Goal: Task Accomplishment & Management: Use online tool/utility

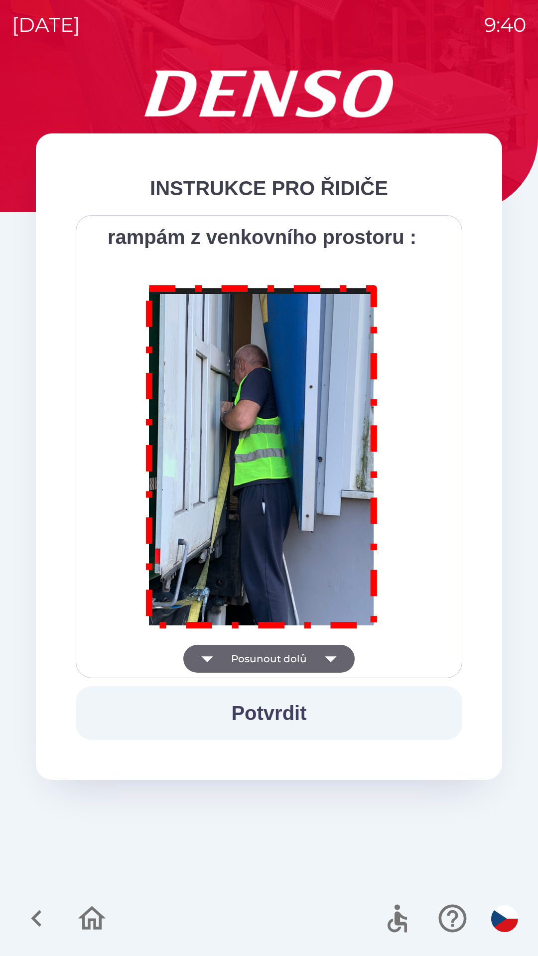
scroll to position [5595, 0]
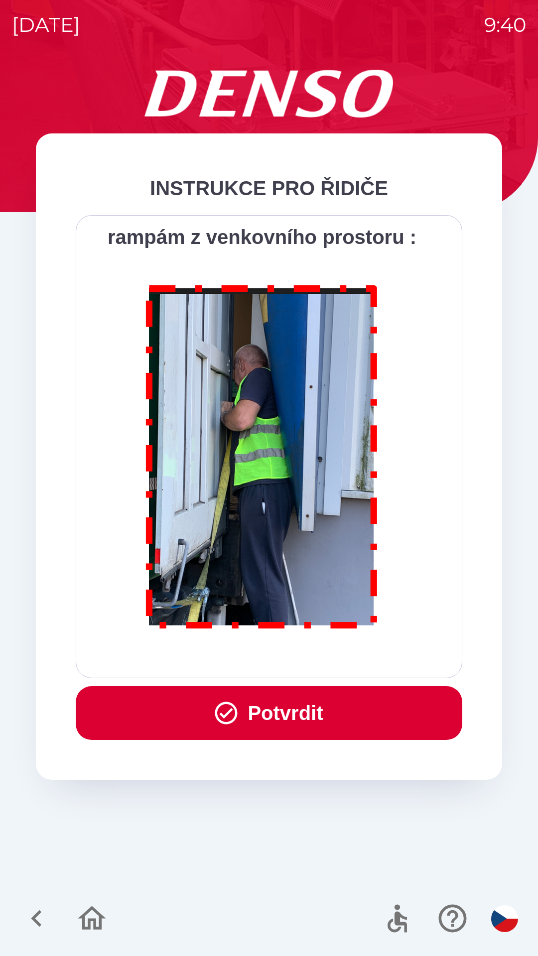
click at [244, 718] on button "Potvrdit" at bounding box center [269, 713] width 386 height 54
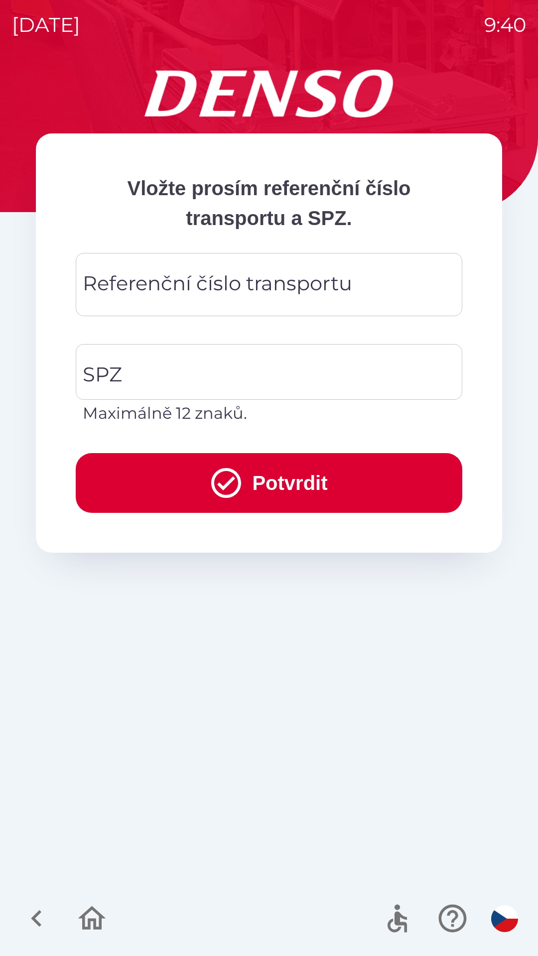
click at [151, 280] on div "Referenční číslo transportu Referenční číslo transportu" at bounding box center [269, 284] width 386 height 63
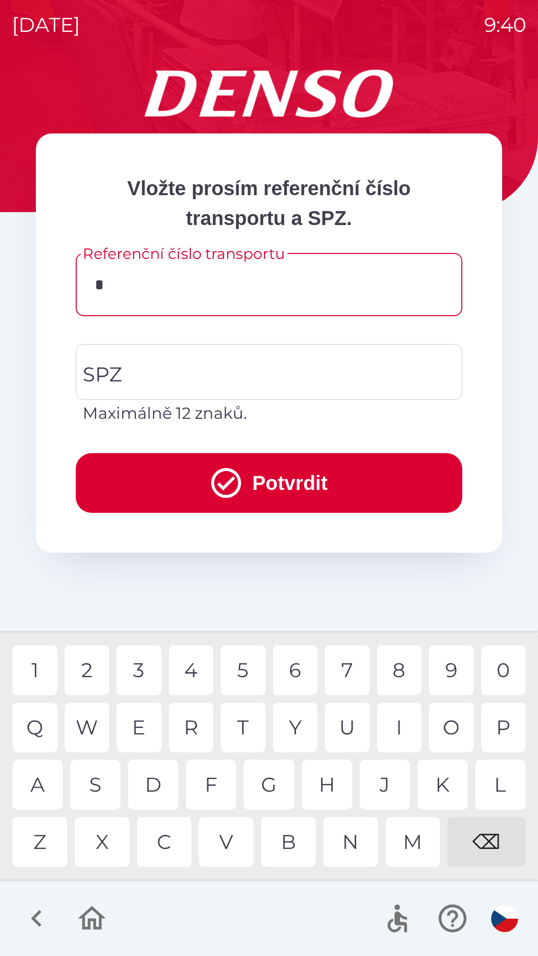
click at [159, 783] on div "D" at bounding box center [153, 785] width 50 height 50
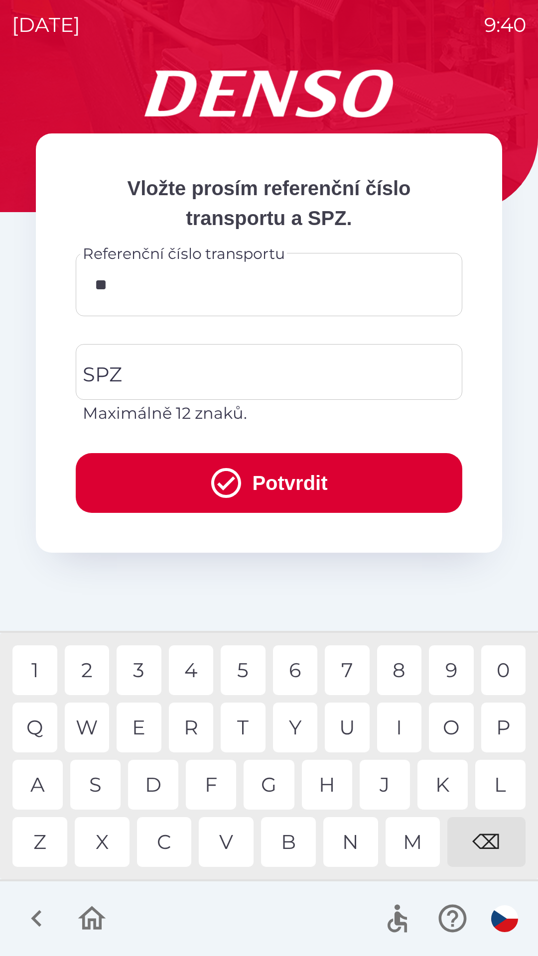
click at [435, 781] on div "K" at bounding box center [442, 785] width 50 height 50
click at [396, 671] on div "8" at bounding box center [399, 670] width 45 height 50
type input "******"
click at [122, 367] on input "SPZ" at bounding box center [261, 371] width 362 height 47
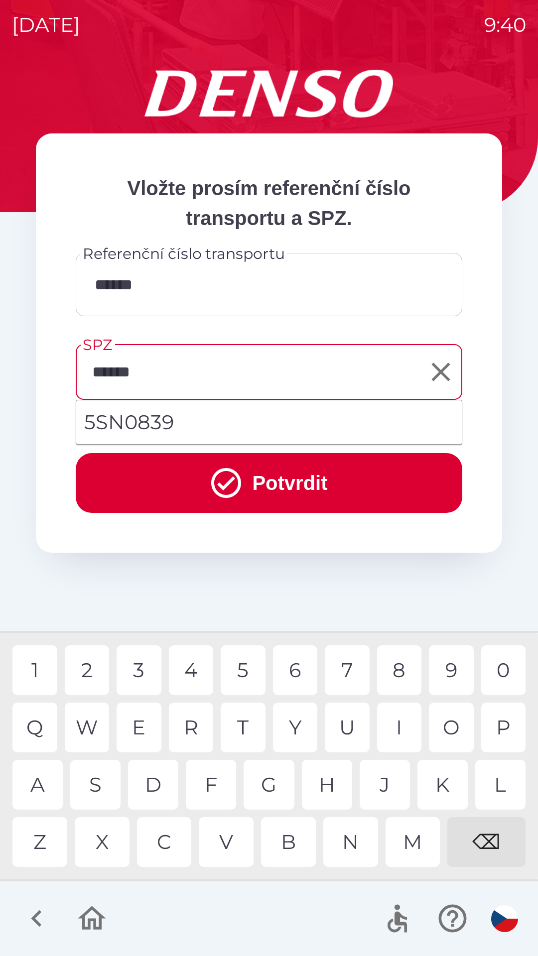
click at [140, 674] on div "3" at bounding box center [138, 670] width 45 height 50
type input "*******"
click at [449, 668] on div "9" at bounding box center [451, 670] width 45 height 50
click at [287, 480] on button "Potvrdit" at bounding box center [269, 483] width 386 height 60
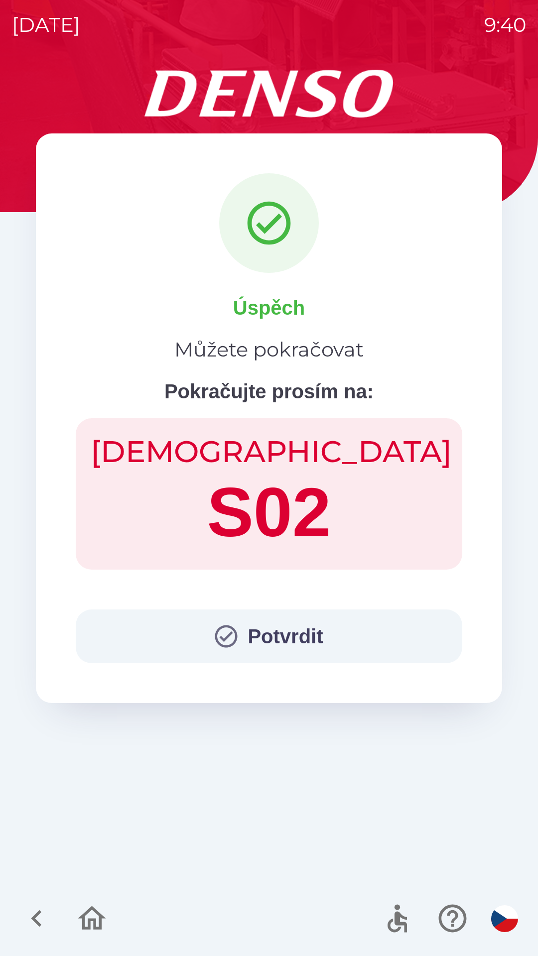
click at [264, 638] on button "Potvrdit" at bounding box center [269, 636] width 386 height 54
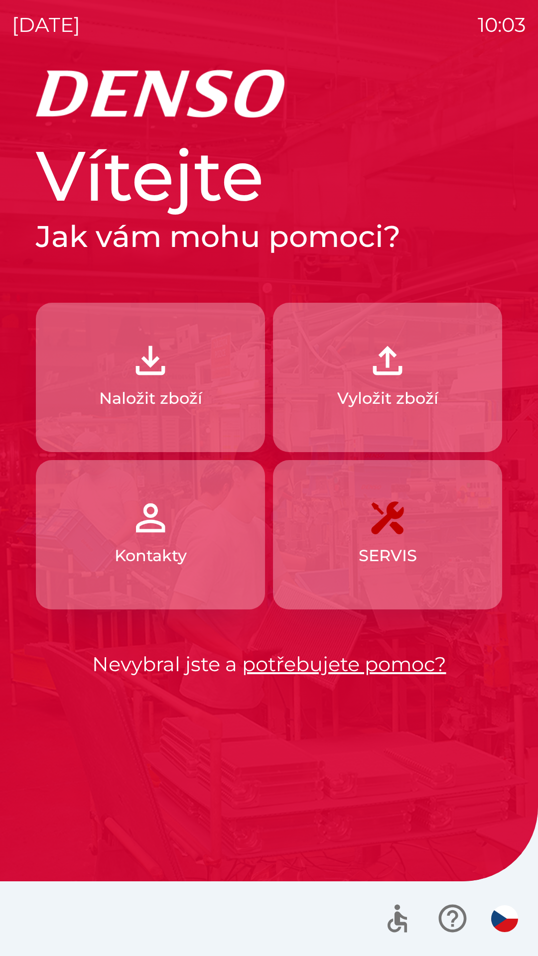
click at [169, 398] on p "Naložit zboží" at bounding box center [150, 398] width 103 height 24
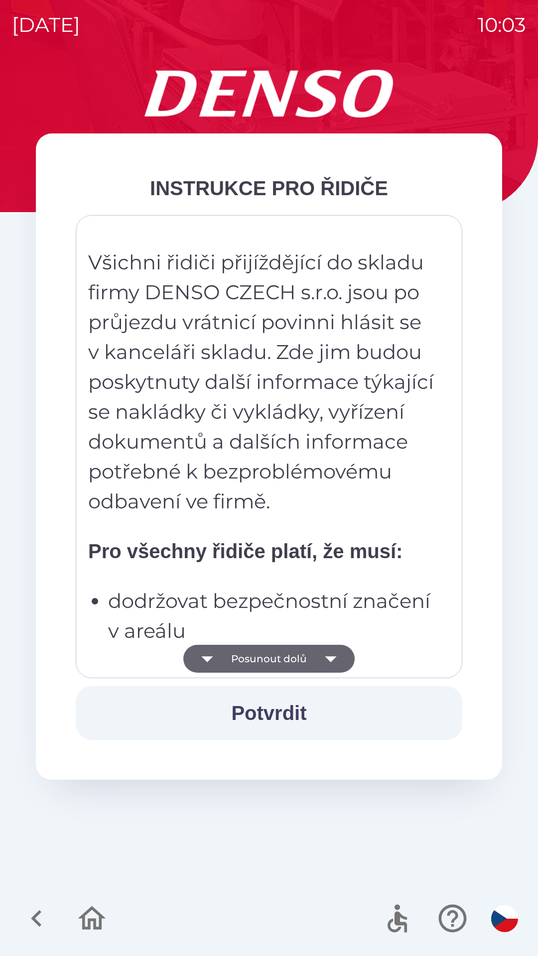
click at [304, 662] on button "Posunout dolů" at bounding box center [268, 659] width 171 height 28
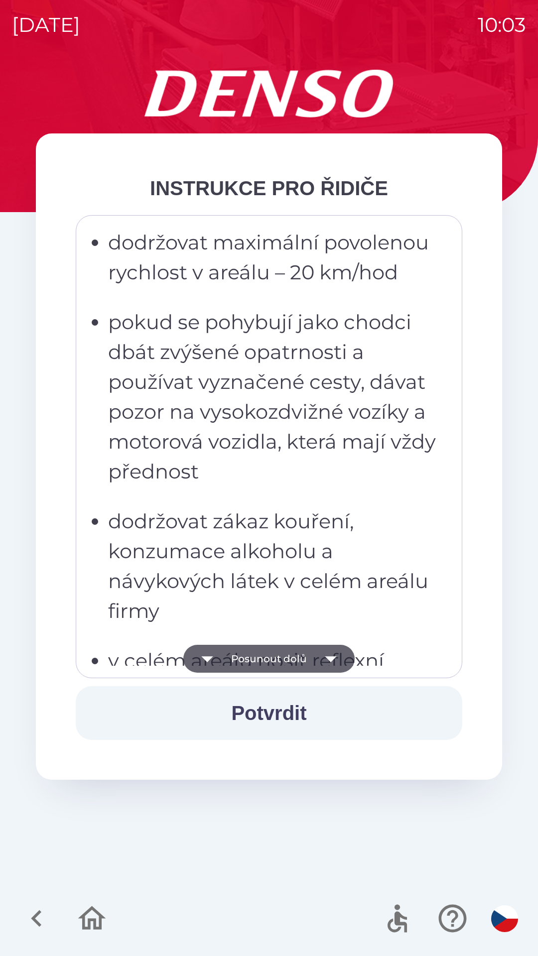
click at [304, 652] on button "Posunout dolů" at bounding box center [268, 659] width 171 height 28
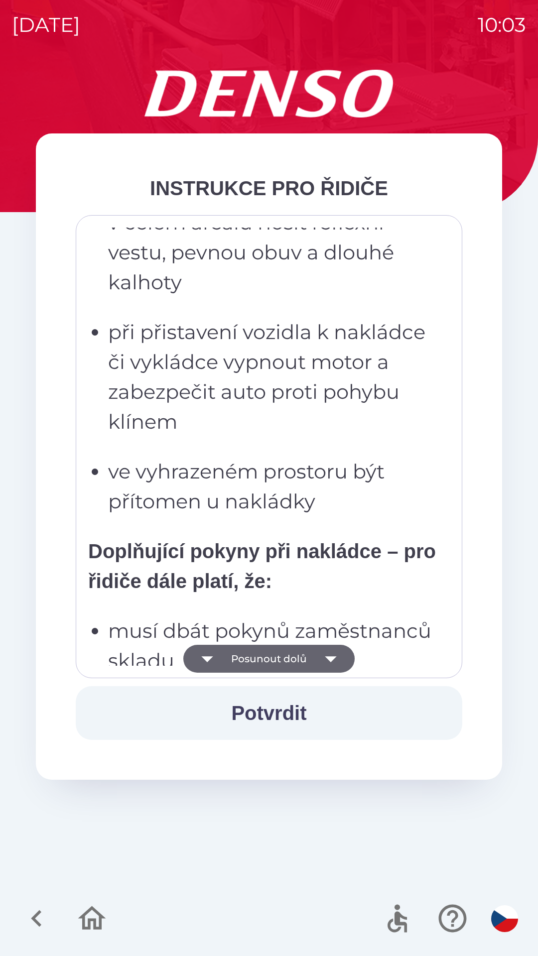
click at [306, 657] on button "Posunout dolů" at bounding box center [268, 659] width 171 height 28
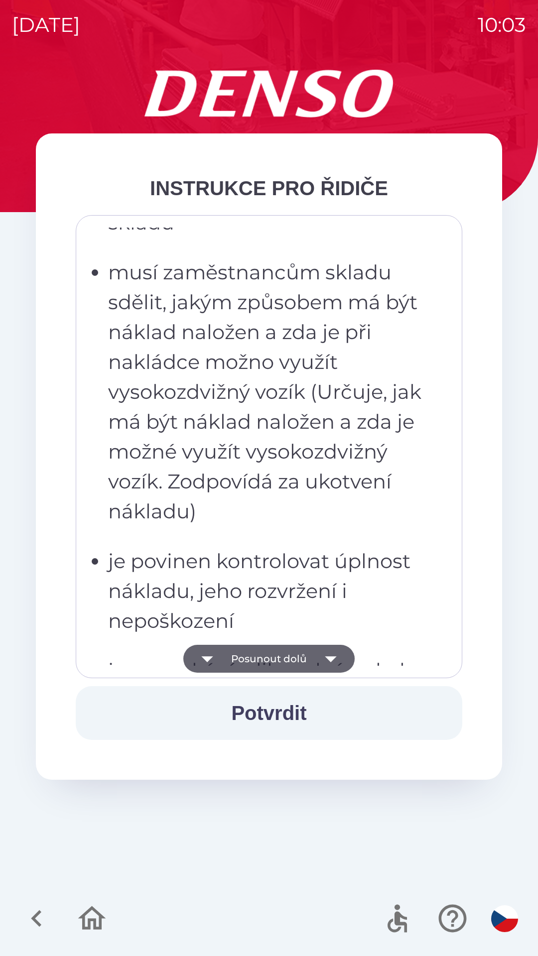
click at [306, 657] on button "Posunout dolů" at bounding box center [268, 659] width 171 height 28
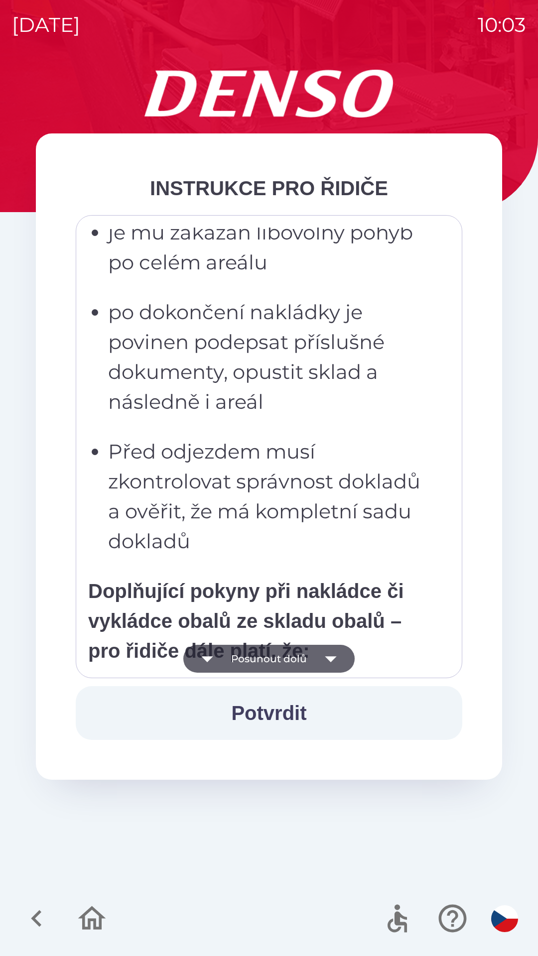
click at [309, 661] on button "Posunout dolů" at bounding box center [268, 659] width 171 height 28
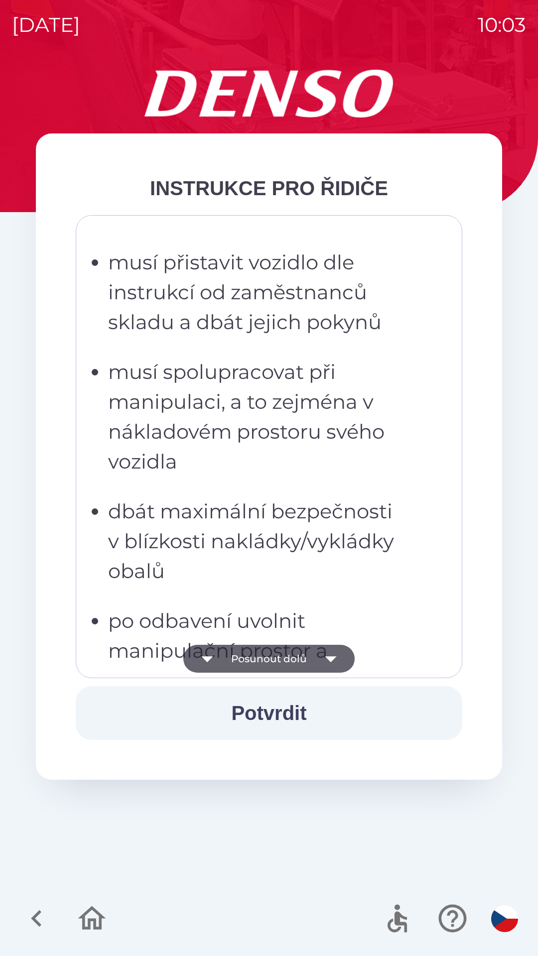
click at [312, 660] on button "Posunout dolů" at bounding box center [268, 659] width 171 height 28
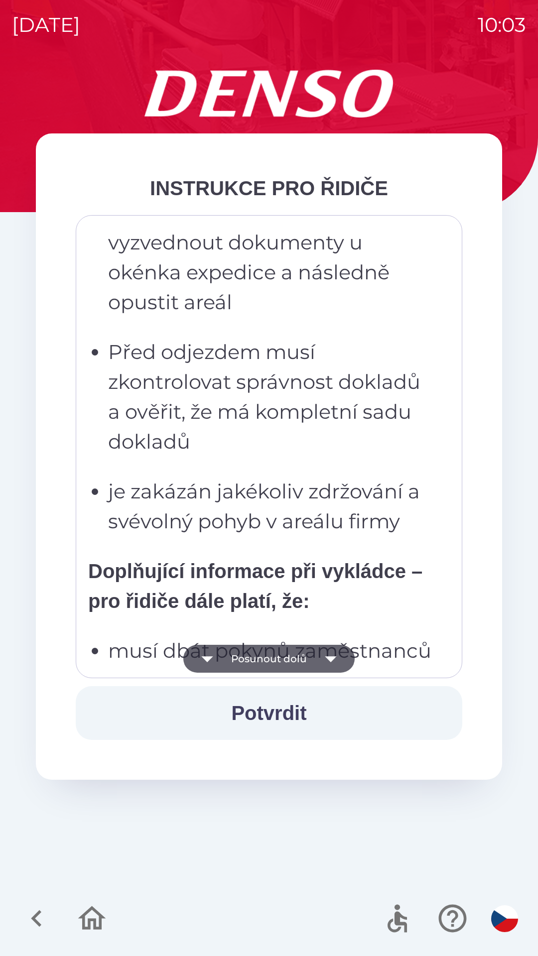
click at [312, 659] on button "Posunout dolů" at bounding box center [268, 659] width 171 height 28
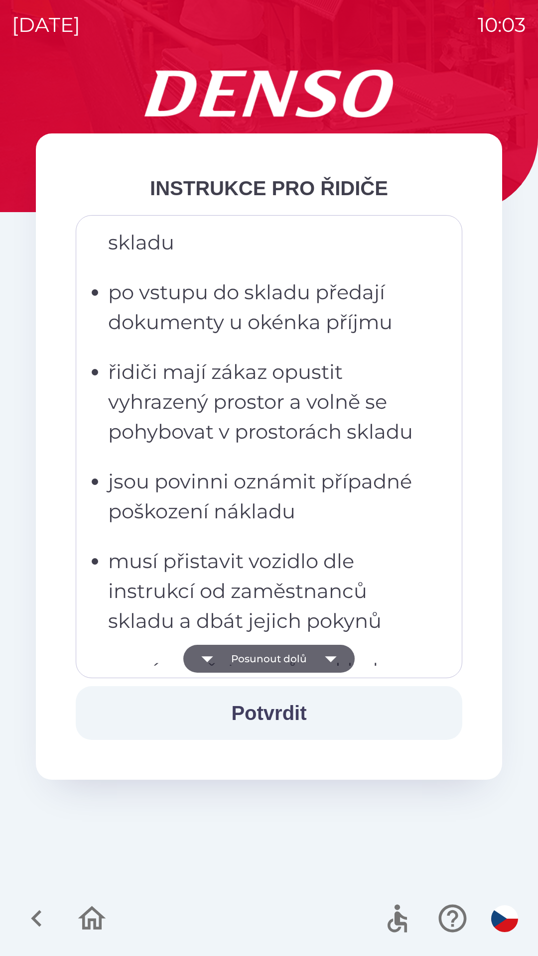
click at [311, 657] on button "Posunout dolů" at bounding box center [268, 659] width 171 height 28
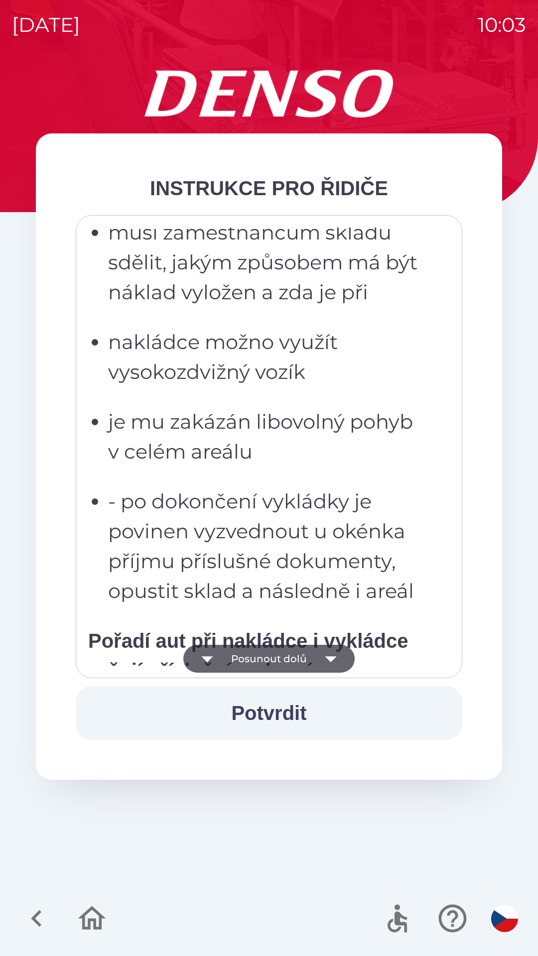
click at [312, 658] on button "Posunout dolů" at bounding box center [268, 659] width 171 height 28
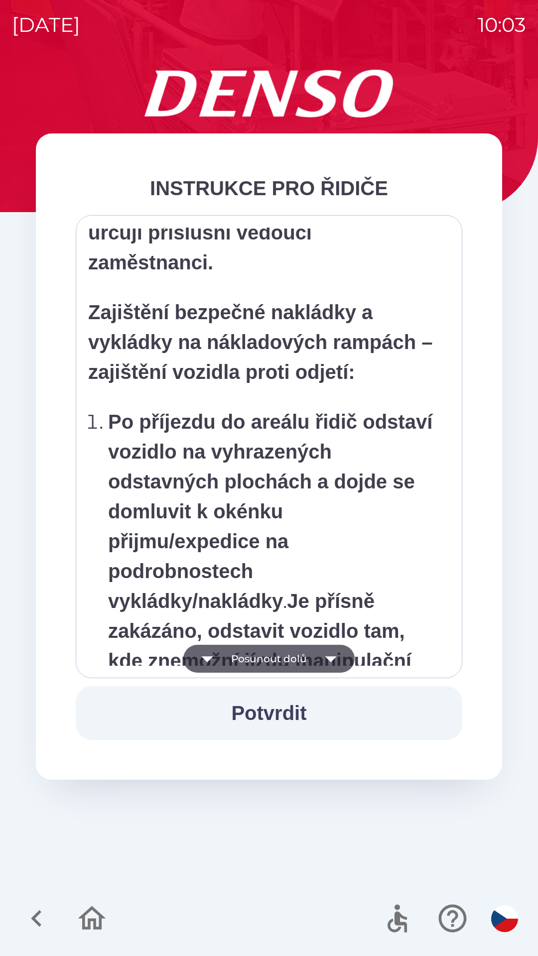
click at [315, 662] on button "Posunout dolů" at bounding box center [268, 659] width 171 height 28
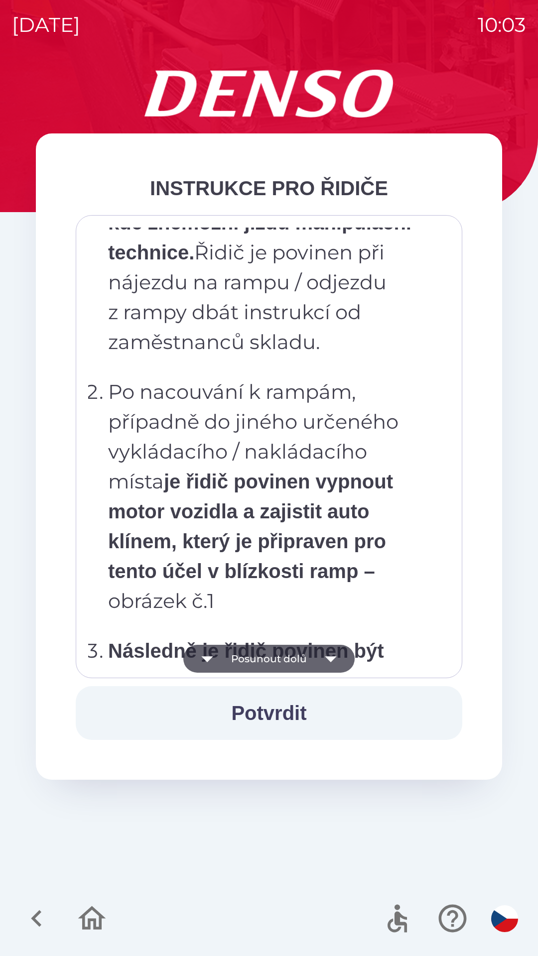
click at [319, 660] on icon "button" at bounding box center [331, 659] width 28 height 28
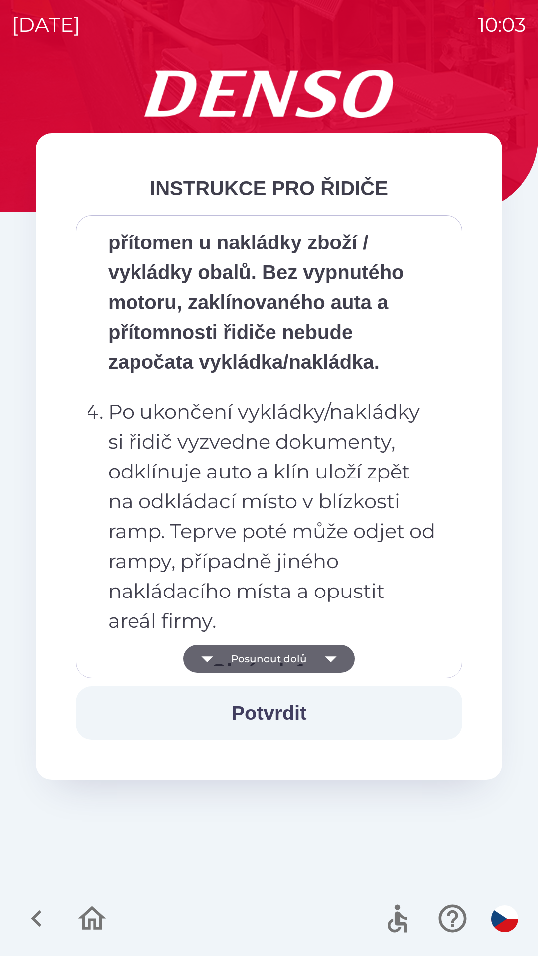
click at [320, 661] on icon "button" at bounding box center [331, 659] width 28 height 28
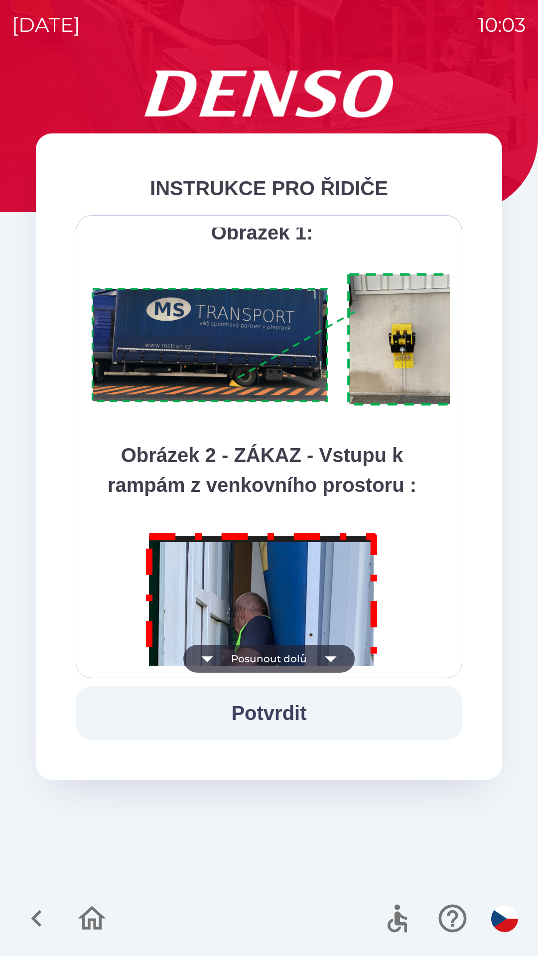
click at [320, 661] on icon "button" at bounding box center [331, 659] width 28 height 28
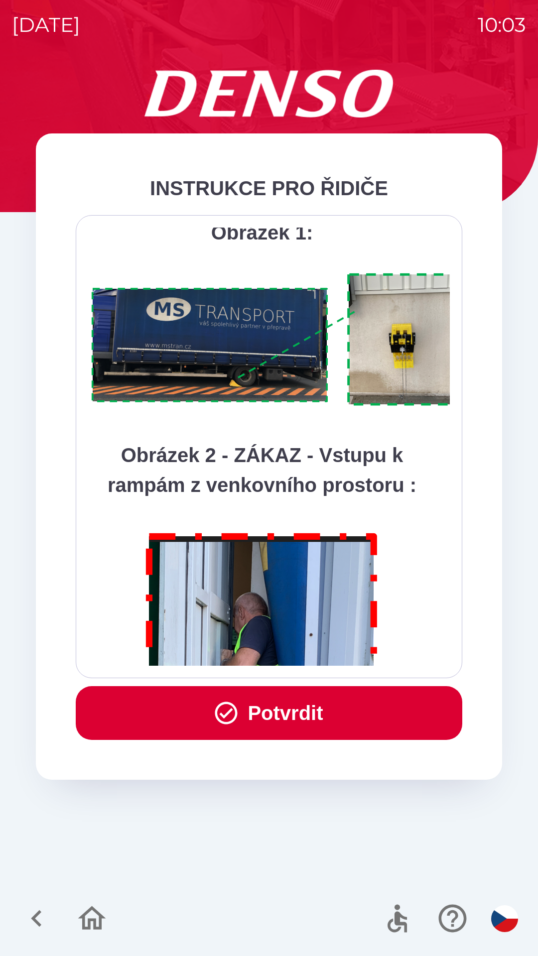
scroll to position [5595, 0]
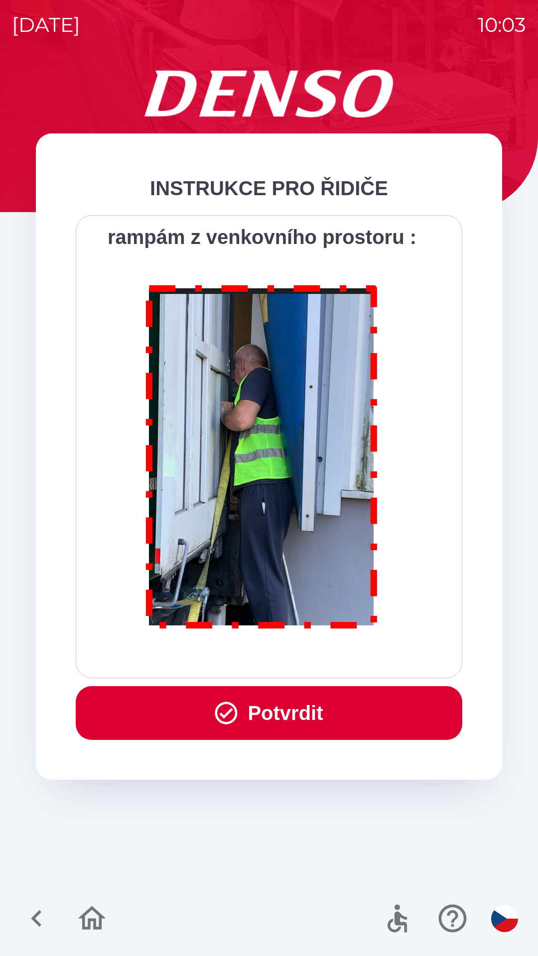
click at [323, 657] on div "Všichni řidiči přijíždějící do skladu firmy DENSO CZECH s.r.o. jsou po průjezdu…" at bounding box center [268, 447] width 361 height 438
click at [320, 712] on button "Potvrdit" at bounding box center [269, 713] width 386 height 54
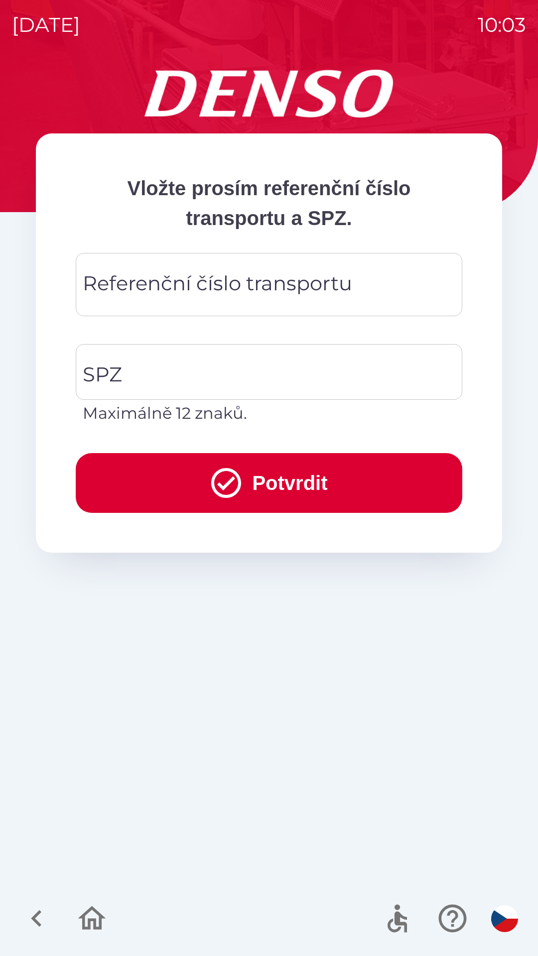
click at [231, 281] on div "Referenční číslo transportu Referenční číslo transportu" at bounding box center [269, 284] width 386 height 63
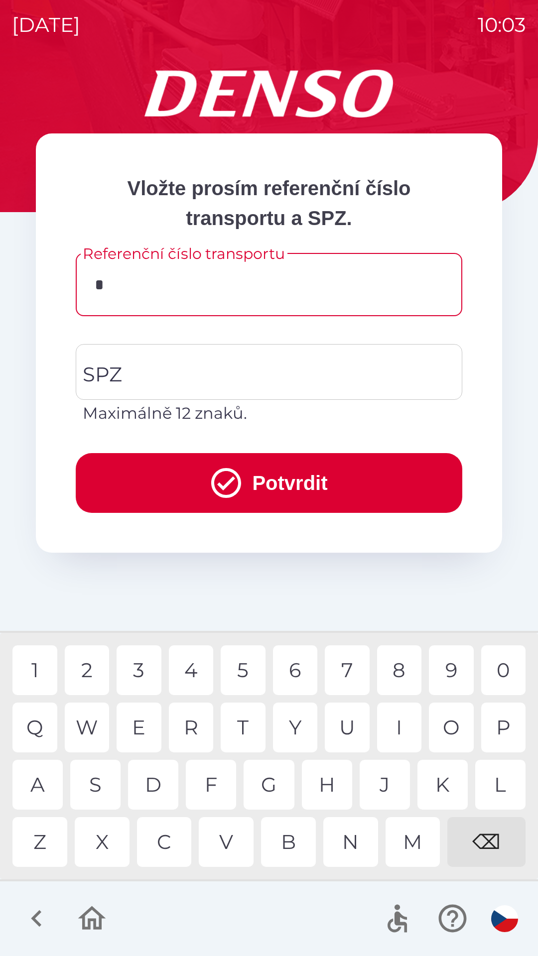
click at [178, 850] on div "C" at bounding box center [164, 842] width 55 height 50
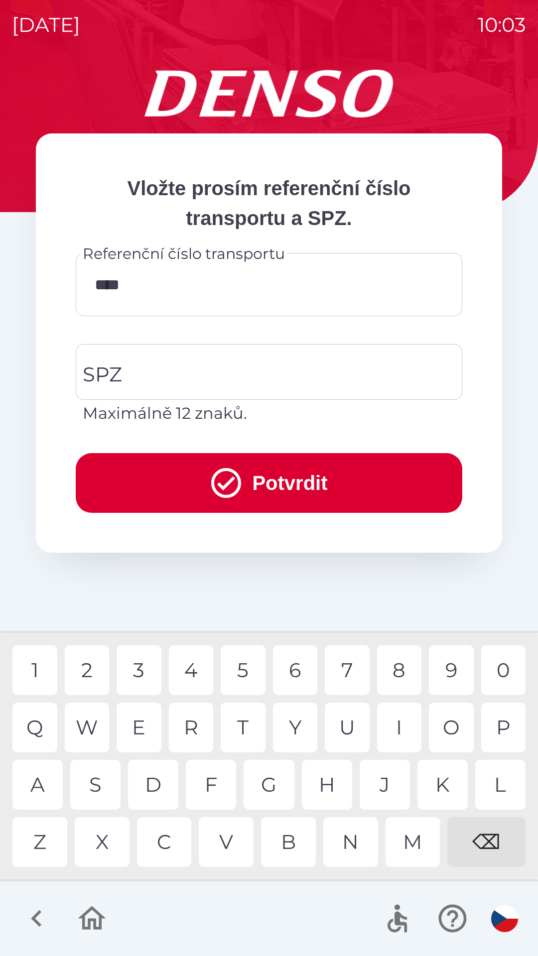
click at [142, 674] on div "3" at bounding box center [138, 670] width 45 height 50
click at [512, 666] on div "0" at bounding box center [503, 670] width 45 height 50
click at [39, 662] on div "1" at bounding box center [34, 670] width 45 height 50
click at [502, 843] on div "⌫" at bounding box center [486, 842] width 78 height 50
type input "*********"
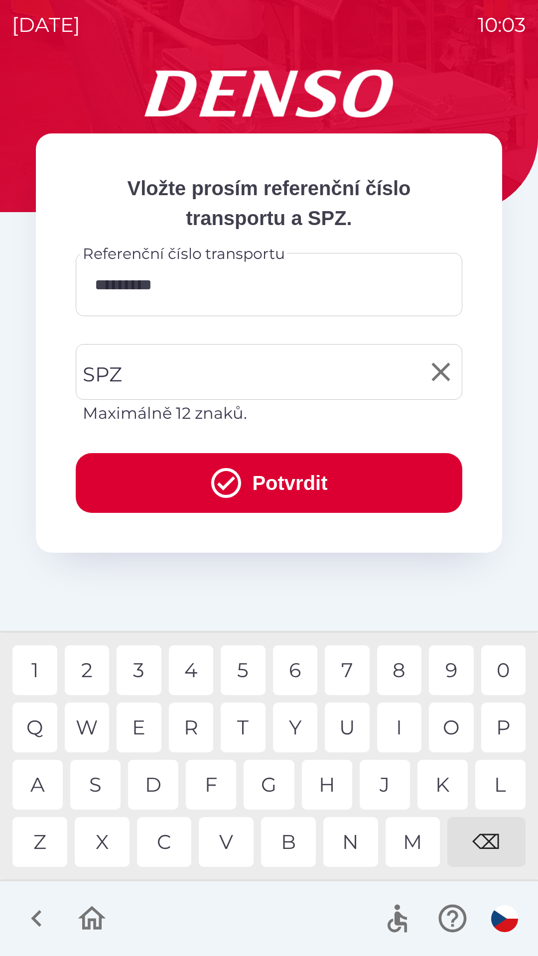
click at [238, 372] on input "SPZ" at bounding box center [261, 371] width 362 height 47
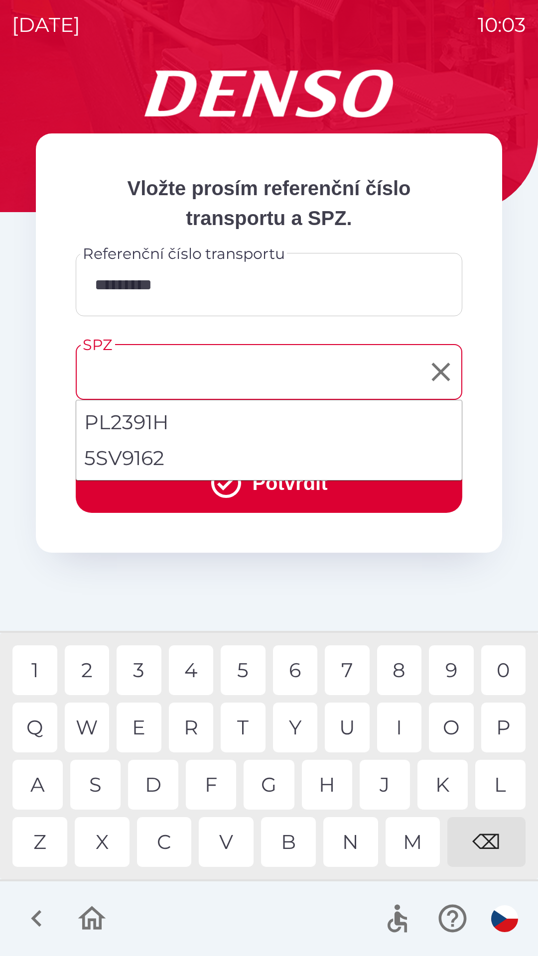
click at [171, 459] on li "5SV9162" at bounding box center [268, 458] width 385 height 36
type input "*******"
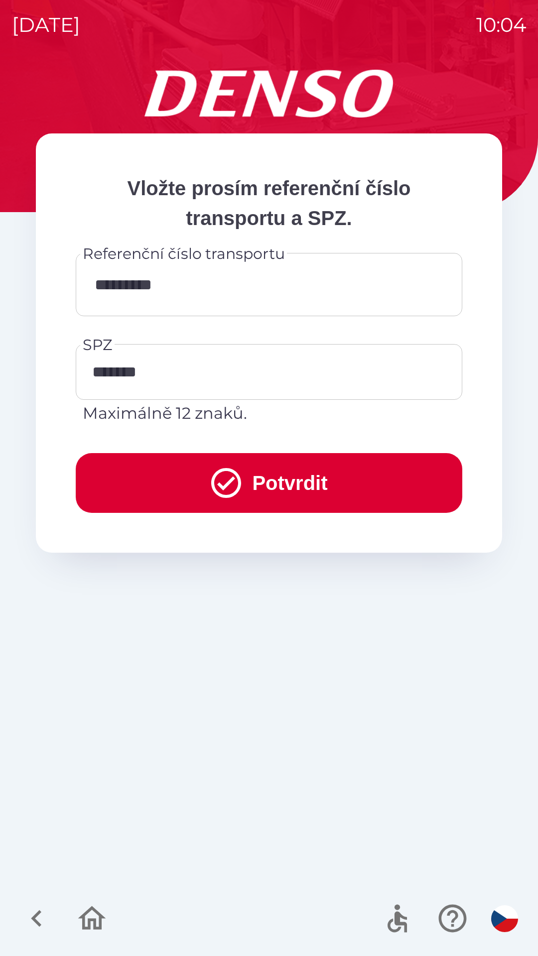
click at [259, 481] on button "Potvrdit" at bounding box center [269, 483] width 386 height 60
